Goal: Task Accomplishment & Management: Manage account settings

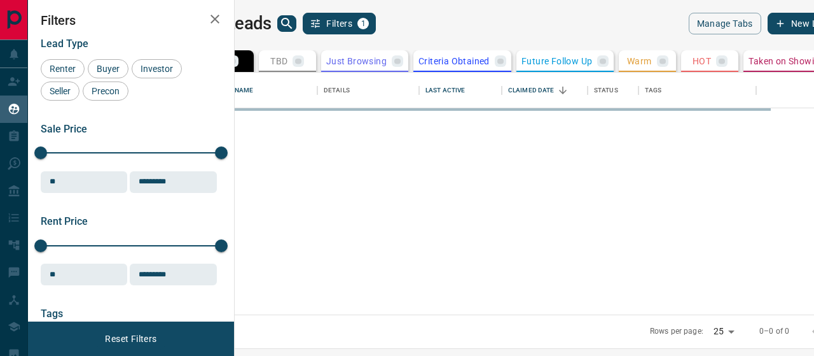
scroll to position [233, 564]
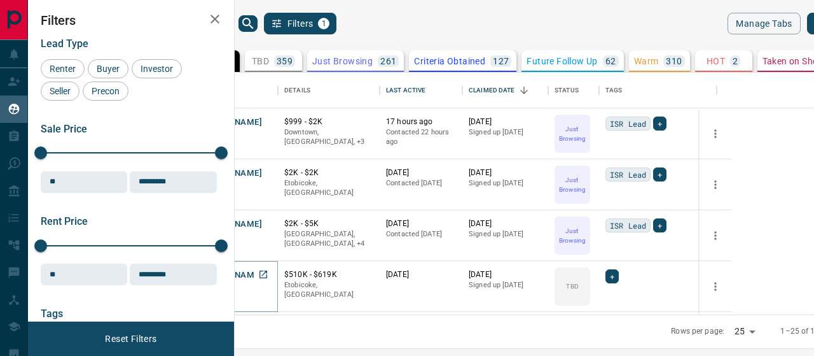
click at [262, 279] on button "[PERSON_NAME]" at bounding box center [228, 275] width 67 height 12
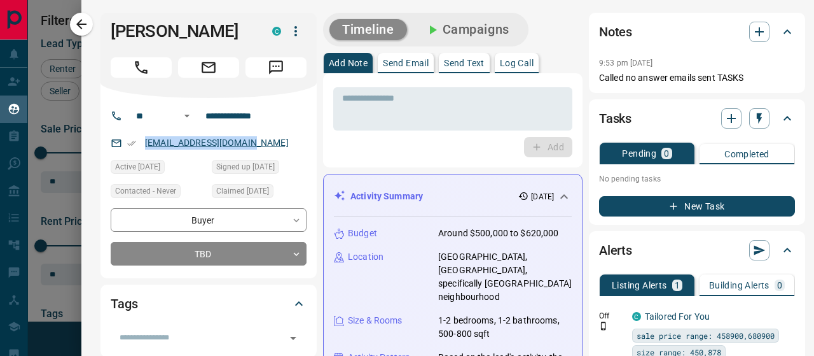
drag, startPoint x: 256, startPoint y: 139, endPoint x: 146, endPoint y: 144, distance: 110.2
click at [130, 151] on div "[EMAIL_ADDRESS][DOMAIN_NAME]" at bounding box center [209, 142] width 196 height 21
copy link "[EMAIL_ADDRESS][DOMAIN_NAME]"
click at [77, 25] on icon "button" at bounding box center [81, 24] width 15 height 15
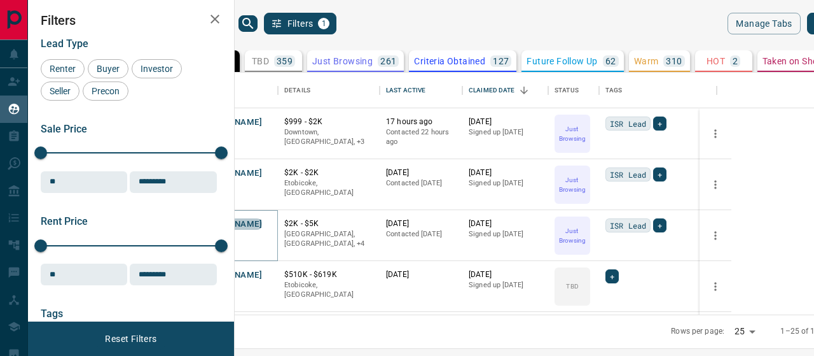
click at [262, 222] on button "[PERSON_NAME]" at bounding box center [228, 224] width 67 height 12
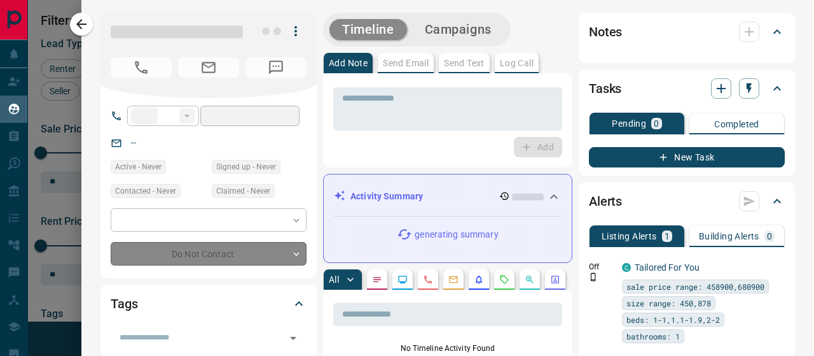
type input "**"
type input "**********"
type input "*"
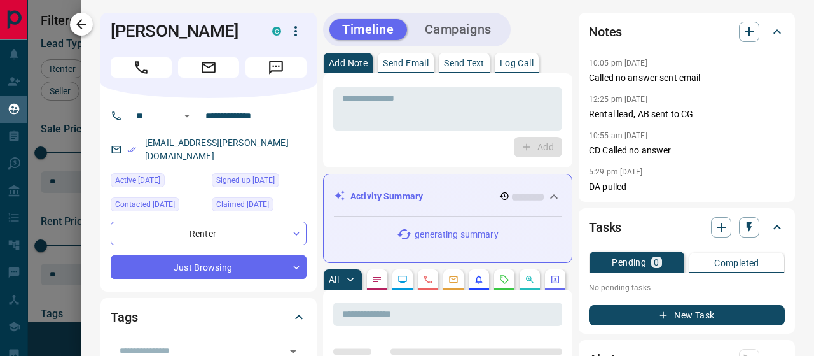
click at [79, 16] on button "button" at bounding box center [81, 24] width 23 height 23
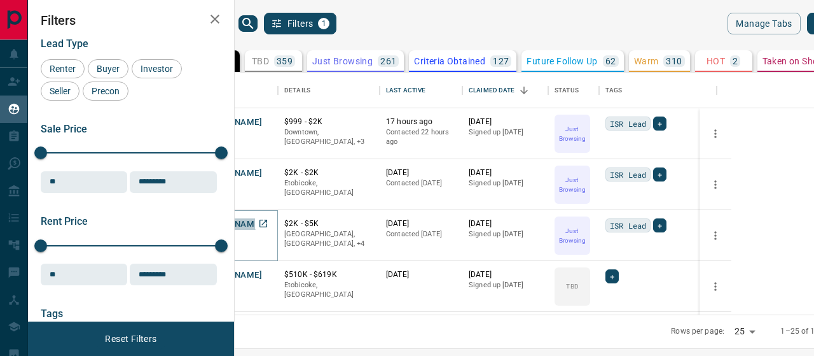
click at [262, 225] on button "[PERSON_NAME]" at bounding box center [228, 224] width 67 height 12
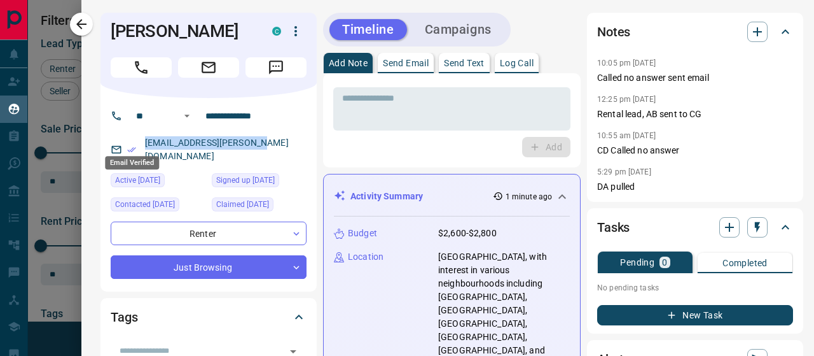
drag, startPoint x: 254, startPoint y: 140, endPoint x: 135, endPoint y: 141, distance: 118.3
click at [135, 141] on div "[EMAIL_ADDRESS][PERSON_NAME][DOMAIN_NAME]" at bounding box center [209, 149] width 196 height 34
copy link "[EMAIL_ADDRESS][PERSON_NAME][DOMAIN_NAME]"
drag, startPoint x: 114, startPoint y: 24, endPoint x: 126, endPoint y: 35, distance: 15.7
click at [108, 27] on div "[PERSON_NAME] C" at bounding box center [208, 55] width 216 height 85
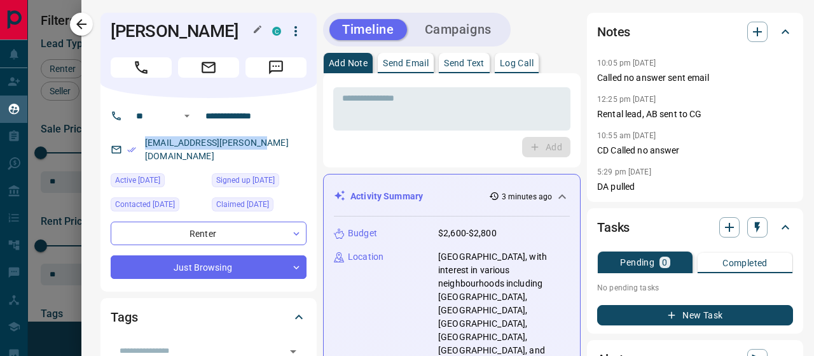
copy link "[EMAIL_ADDRESS][PERSON_NAME][DOMAIN_NAME]"
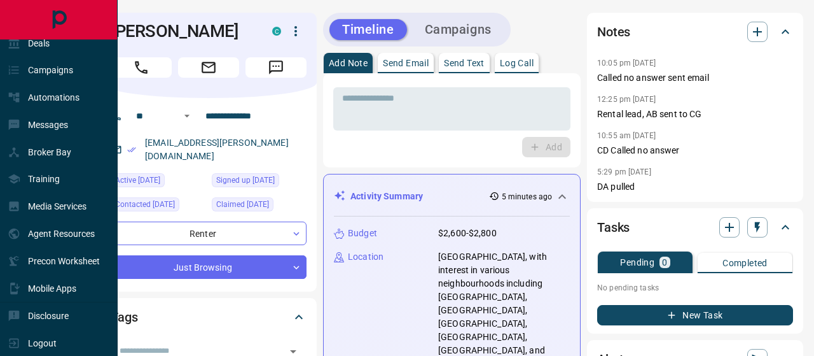
scroll to position [0, 0]
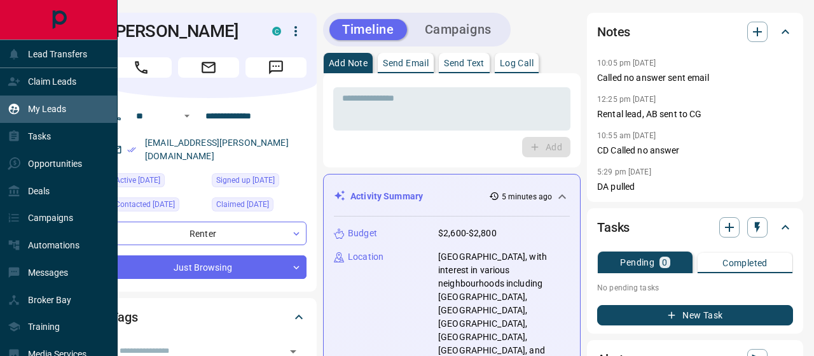
click at [43, 108] on p "My Leads" at bounding box center [47, 109] width 38 height 10
click at [45, 110] on p "My Leads" at bounding box center [47, 109] width 38 height 10
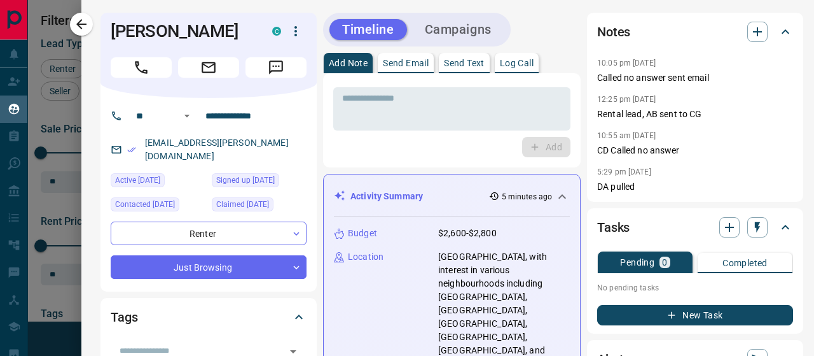
click at [69, 12] on div at bounding box center [407, 178] width 814 height 356
click at [74, 18] on div at bounding box center [407, 178] width 814 height 356
click at [84, 26] on div at bounding box center [407, 178] width 814 height 356
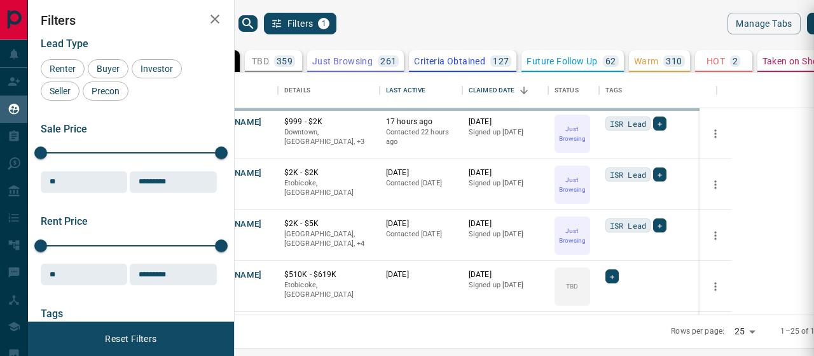
click at [221, 169] on div at bounding box center [407, 178] width 814 height 356
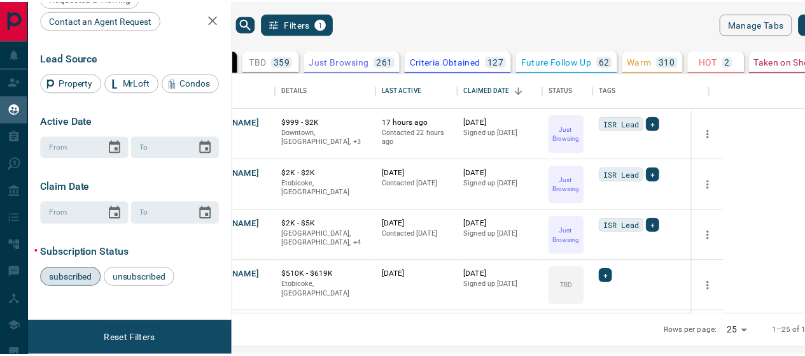
scroll to position [591, 0]
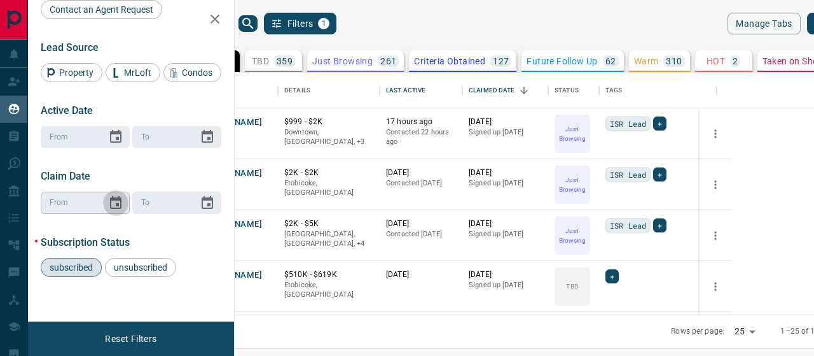
click at [116, 200] on icon "Choose date" at bounding box center [115, 202] width 11 height 13
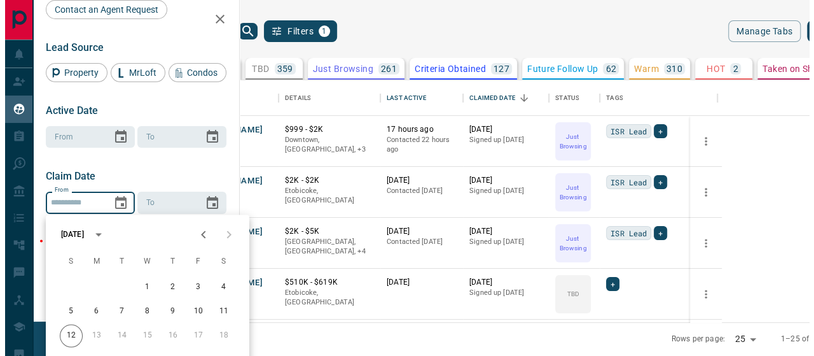
scroll to position [10, 10]
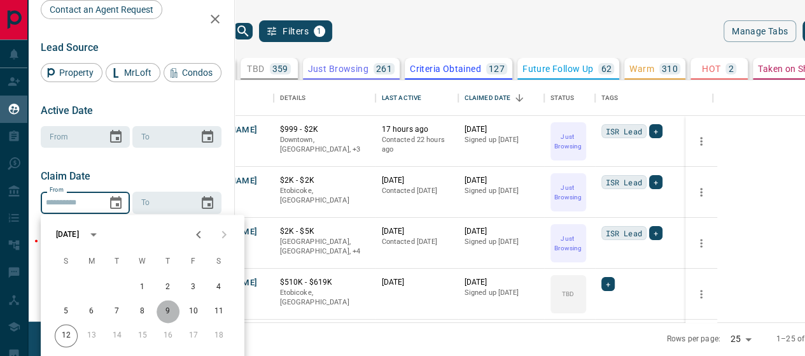
click at [171, 310] on button "9" at bounding box center [167, 311] width 23 height 23
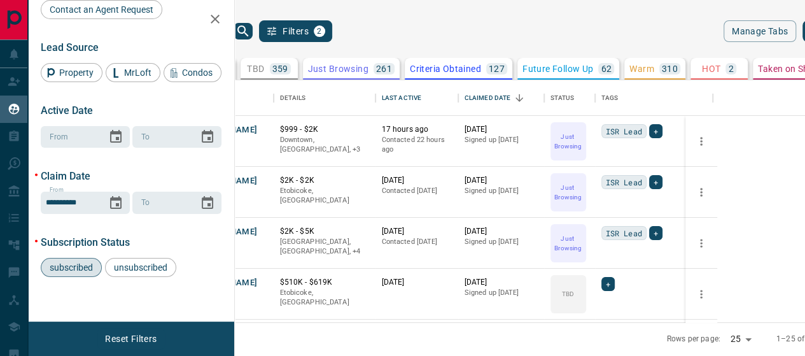
type input "**********"
click at [218, 314] on div "**********" at bounding box center [131, 160] width 206 height 321
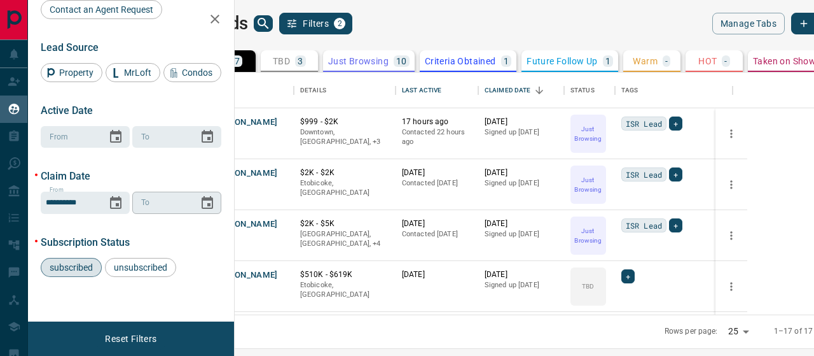
click at [200, 204] on icon "Choose date" at bounding box center [207, 202] width 15 height 15
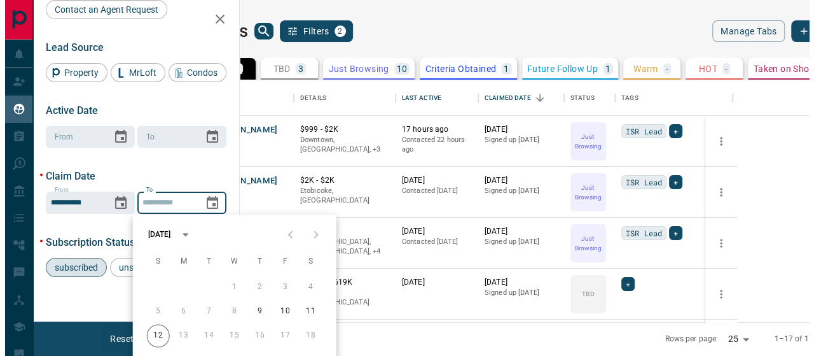
scroll to position [10, 10]
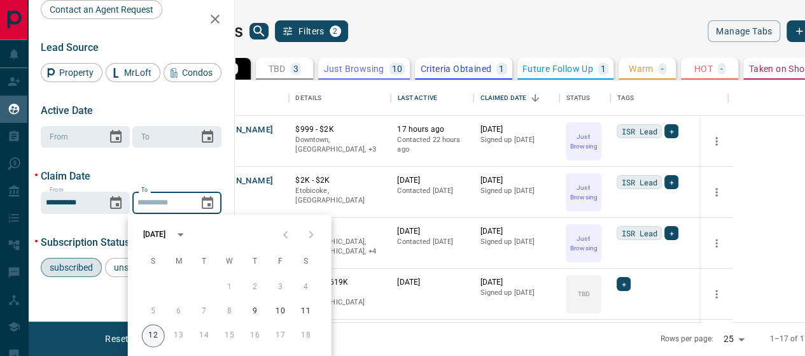
click at [153, 329] on button "12" at bounding box center [153, 335] width 23 height 23
type input "**********"
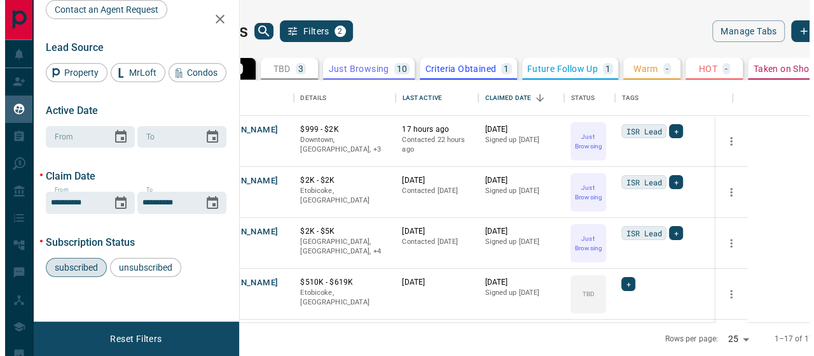
scroll to position [233, 564]
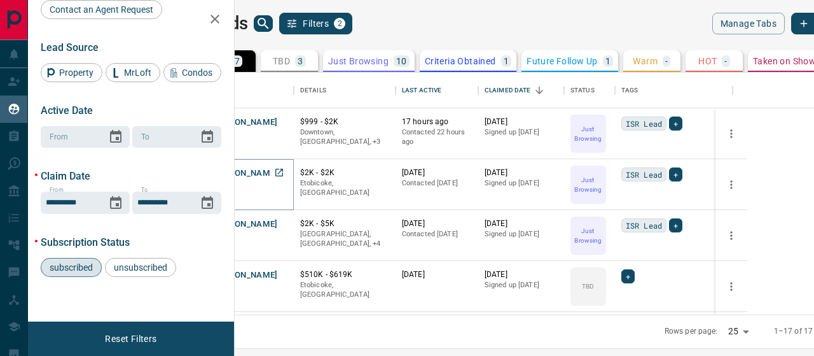
click at [278, 174] on button "[PERSON_NAME]" at bounding box center [244, 173] width 67 height 12
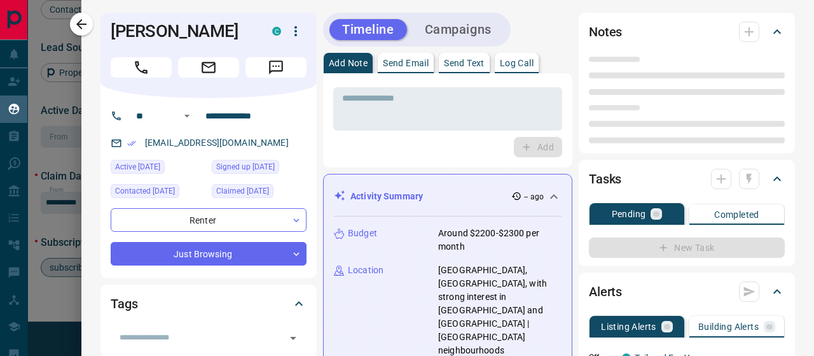
type input "**"
type input "**********"
type input "*"
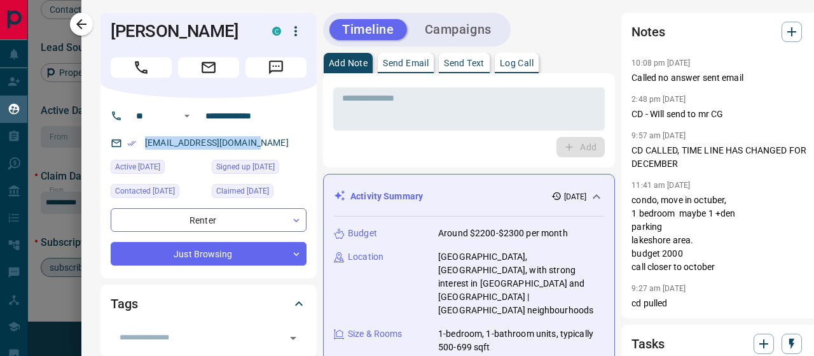
drag, startPoint x: 263, startPoint y: 151, endPoint x: 139, endPoint y: 146, distance: 124.1
click at [139, 146] on div "[EMAIL_ADDRESS][DOMAIN_NAME]" at bounding box center [209, 142] width 196 height 21
copy link "[EMAIL_ADDRESS][DOMAIN_NAME]"
click at [88, 28] on icon "button" at bounding box center [81, 24] width 15 height 15
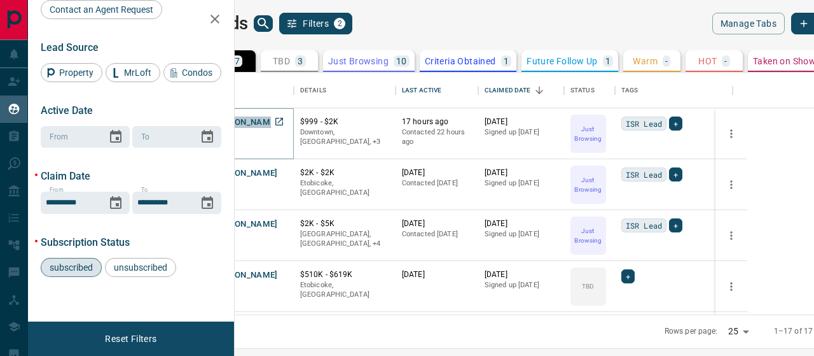
click at [278, 120] on button "[PERSON_NAME]" at bounding box center [244, 122] width 67 height 12
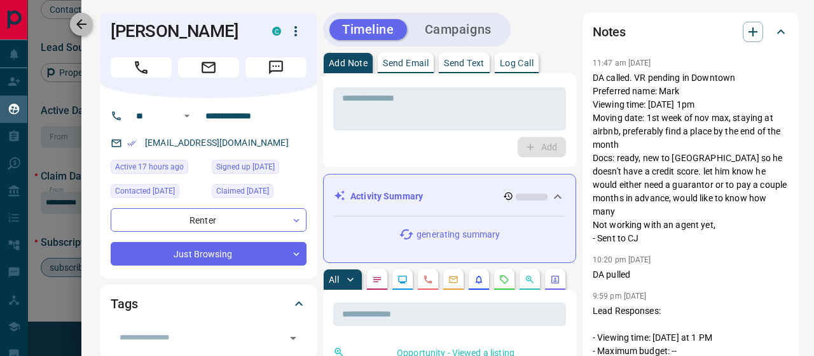
click at [77, 16] on button "button" at bounding box center [81, 24] width 23 height 23
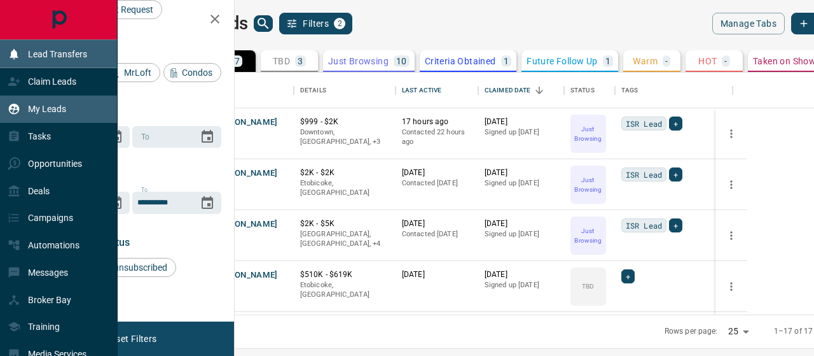
click at [60, 62] on div "Lead Transfers" at bounding box center [48, 53] width 80 height 21
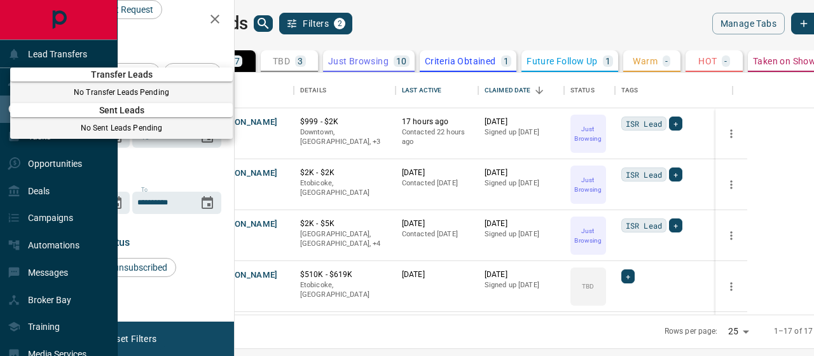
click at [71, 45] on div at bounding box center [407, 178] width 814 height 356
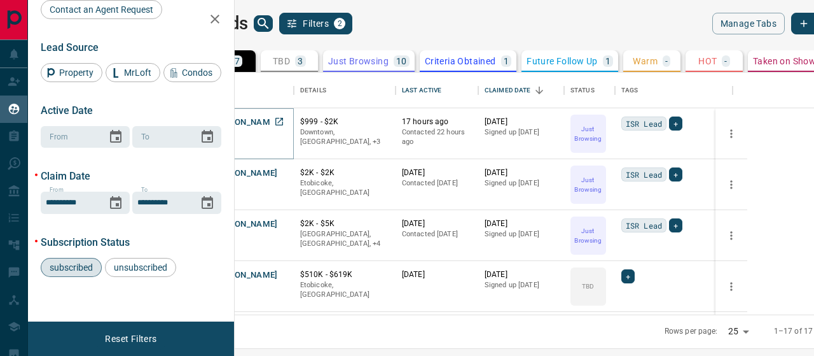
click at [278, 123] on button "[PERSON_NAME]" at bounding box center [244, 122] width 67 height 12
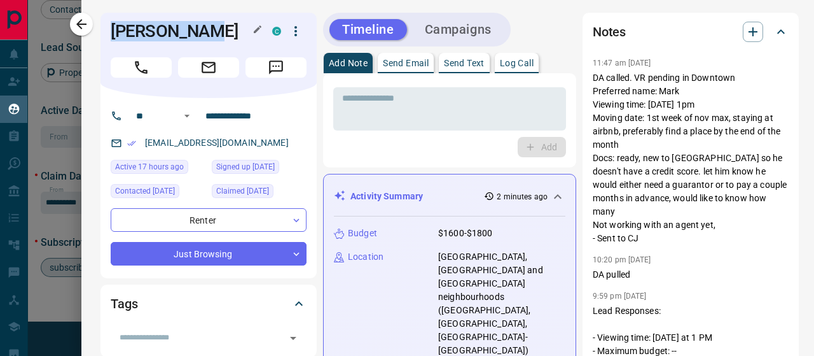
drag, startPoint x: 216, startPoint y: 34, endPoint x: 113, endPoint y: 35, distance: 103.7
click at [113, 35] on h1 "[PERSON_NAME]" at bounding box center [182, 31] width 142 height 20
copy h1 "[PERSON_NAME]"
drag, startPoint x: 188, startPoint y: 142, endPoint x: 137, endPoint y: 147, distance: 51.1
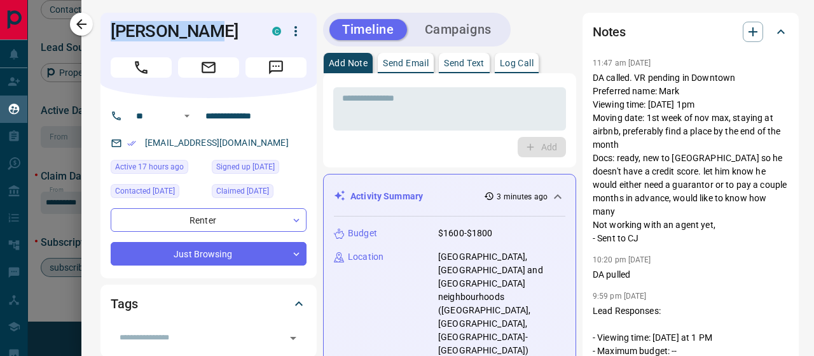
click at [137, 147] on div "[EMAIL_ADDRESS][DOMAIN_NAME]" at bounding box center [209, 142] width 196 height 21
copy h1 "[PERSON_NAME]"
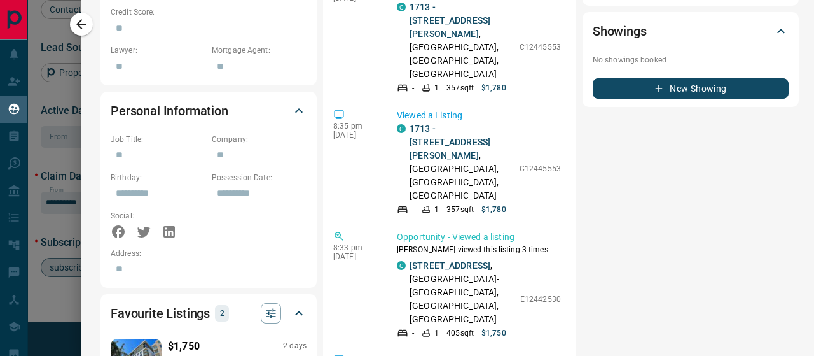
scroll to position [0, 0]
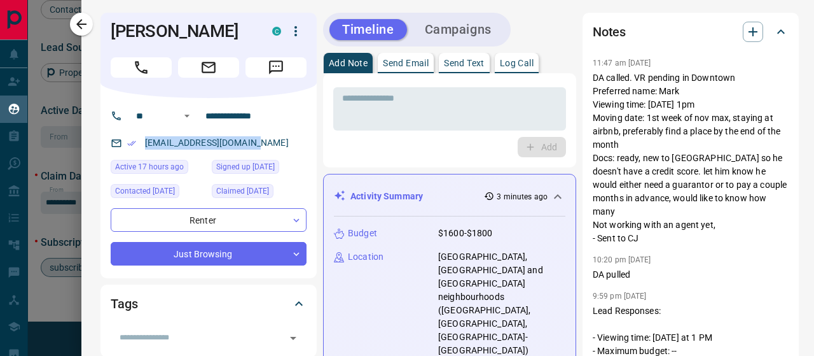
click at [530, 67] on p "Log Call" at bounding box center [517, 63] width 34 height 9
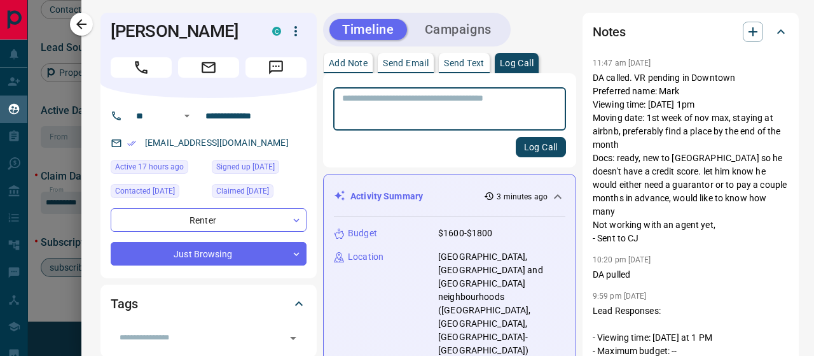
click at [494, 105] on textarea at bounding box center [449, 109] width 215 height 32
type textarea "**********"
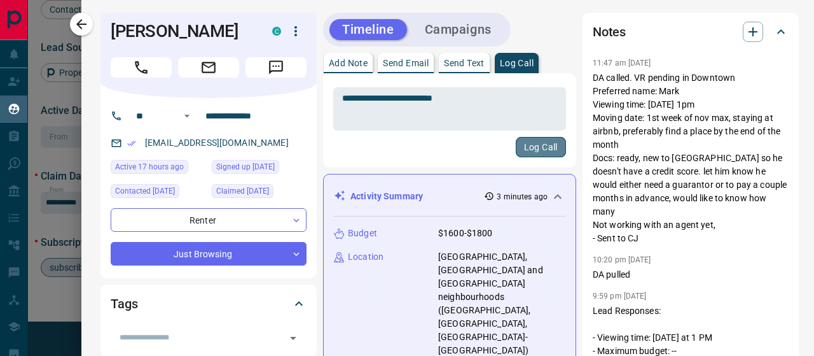
click at [522, 148] on button "Log Call" at bounding box center [541, 147] width 50 height 20
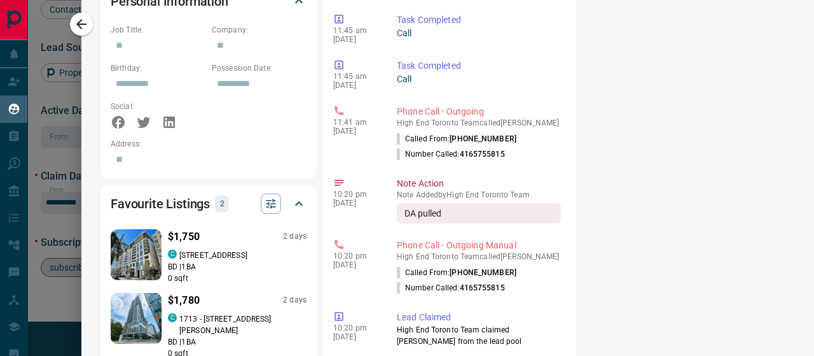
scroll to position [1075, 0]
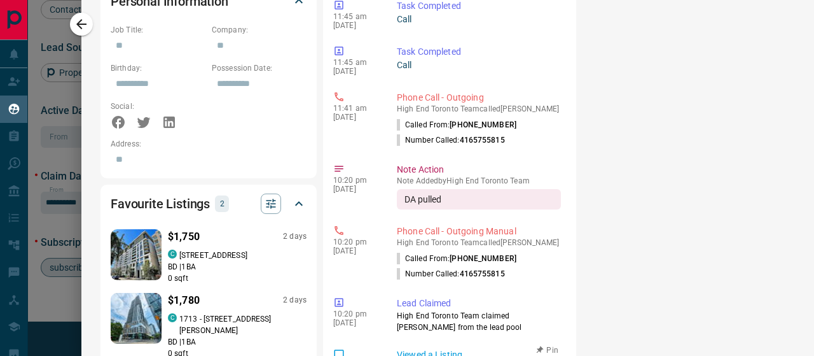
drag, startPoint x: 436, startPoint y: 166, endPoint x: 410, endPoint y: 149, distance: 30.9
copy p "1713 - [STREET_ADDRESS][PERSON_NAME] ,"
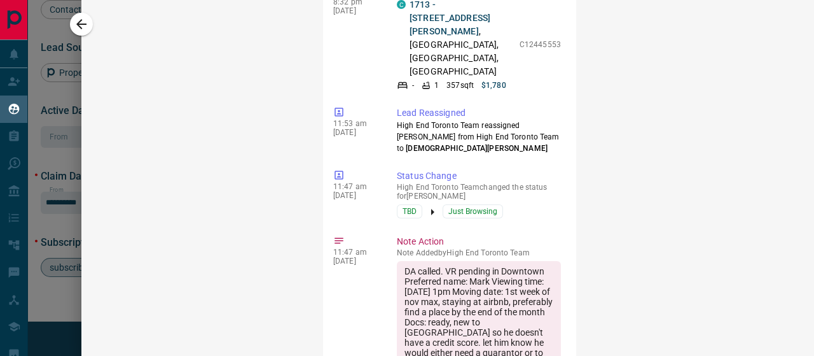
scroll to position [0, 0]
